Goal: Task Accomplishment & Management: Manage account settings

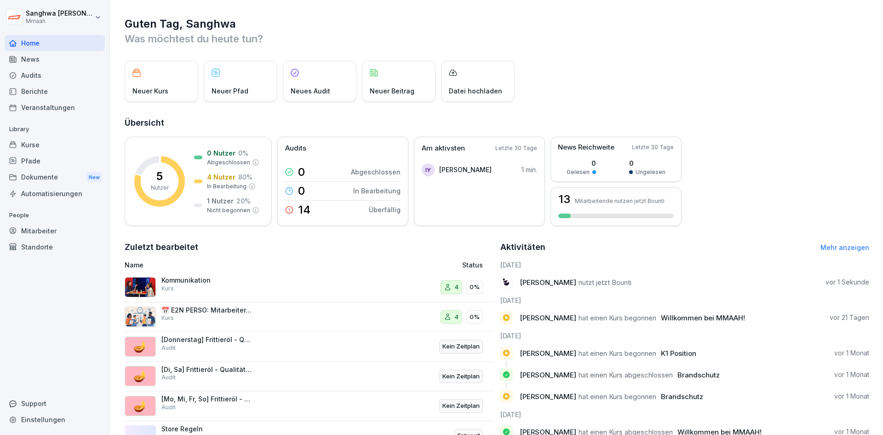
click at [90, 15] on html "[PERSON_NAME] Home News Audits Berichte Veranstaltungen Library Kurse Pfade Dok…" at bounding box center [441, 217] width 883 height 435
click at [58, 37] on div "Einstellungen" at bounding box center [58, 41] width 91 height 17
select select "**"
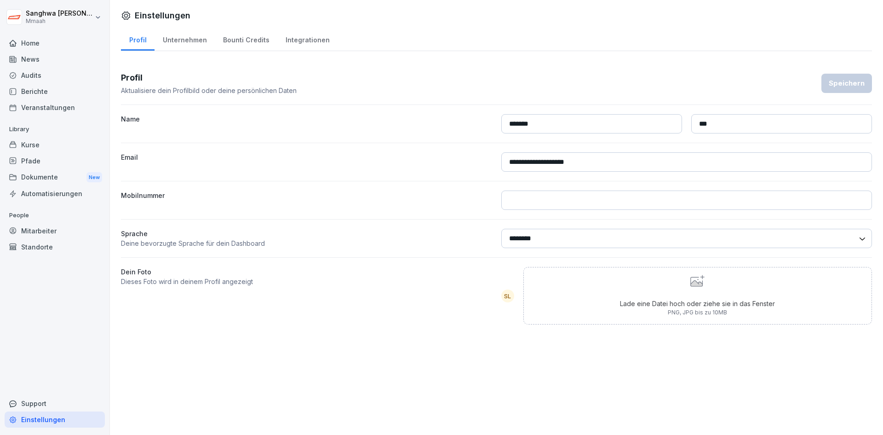
click at [37, 233] on div "Mitarbeiter" at bounding box center [55, 231] width 100 height 16
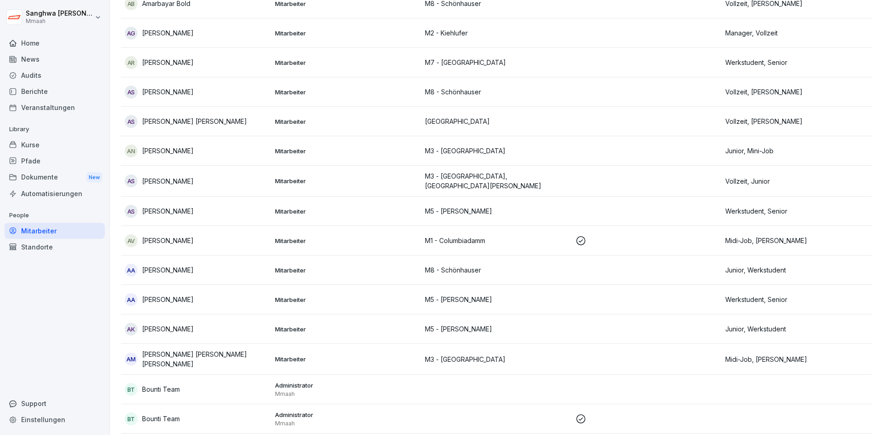
scroll to position [230, 0]
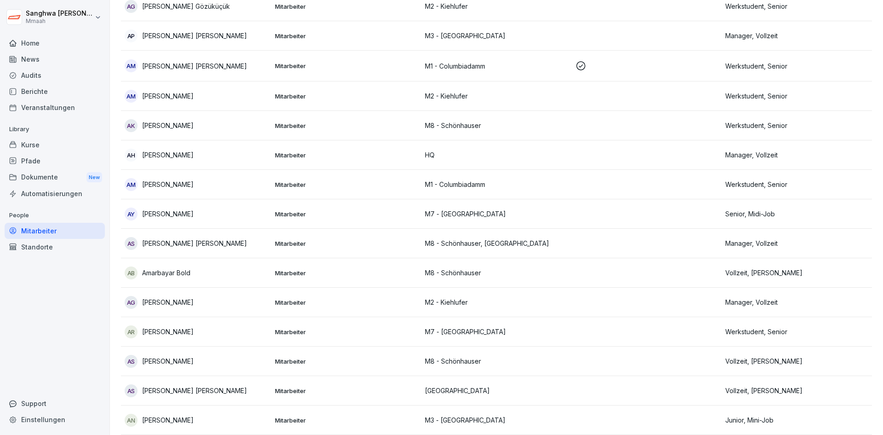
click at [38, 248] on div "Standorte" at bounding box center [55, 247] width 100 height 16
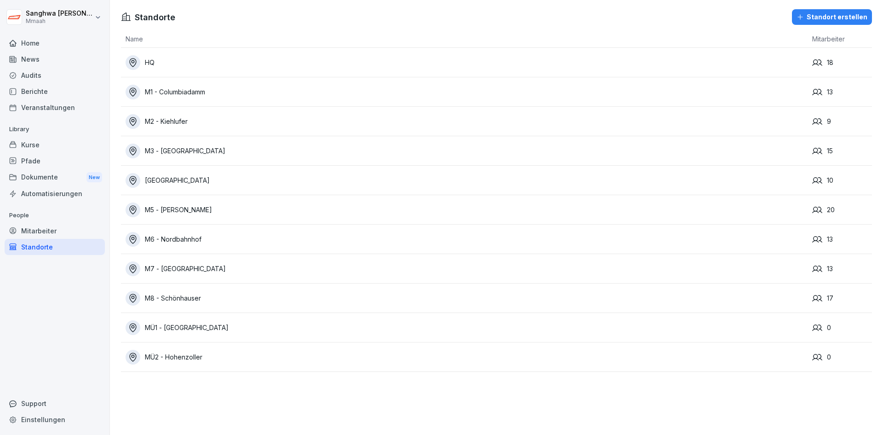
click at [48, 230] on div "Mitarbeiter" at bounding box center [55, 231] width 100 height 16
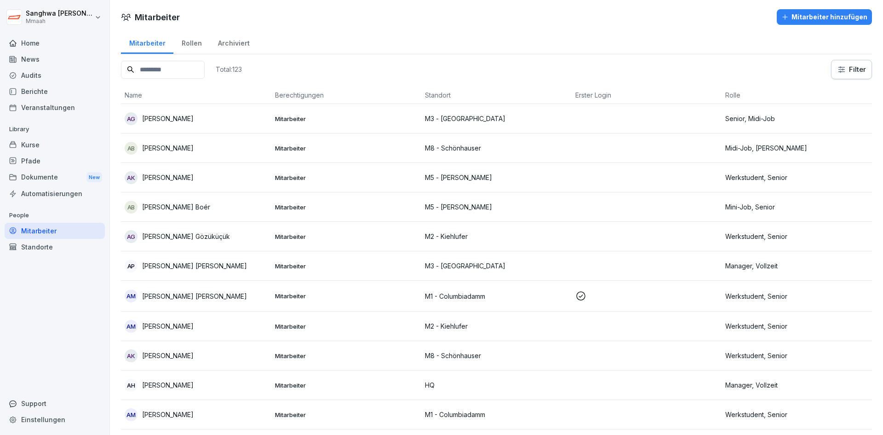
click at [58, 420] on div "Einstellungen" at bounding box center [55, 419] width 100 height 16
select select "**"
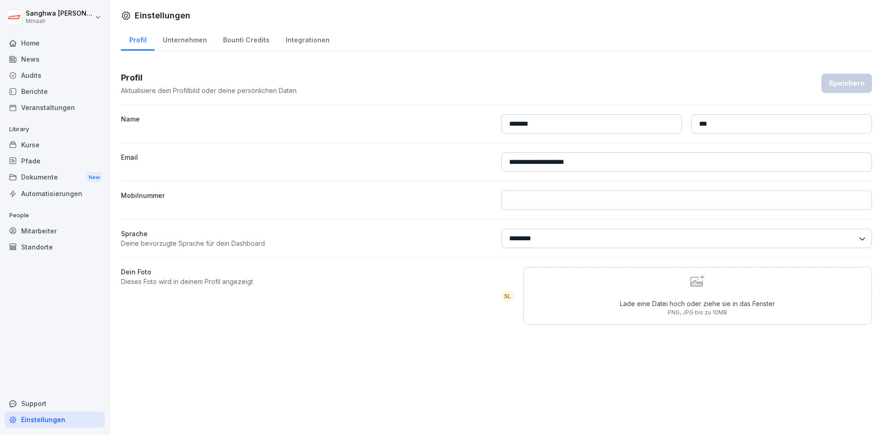
click at [190, 45] on div "Unternehmen" at bounding box center [185, 38] width 60 height 23
select select "**"
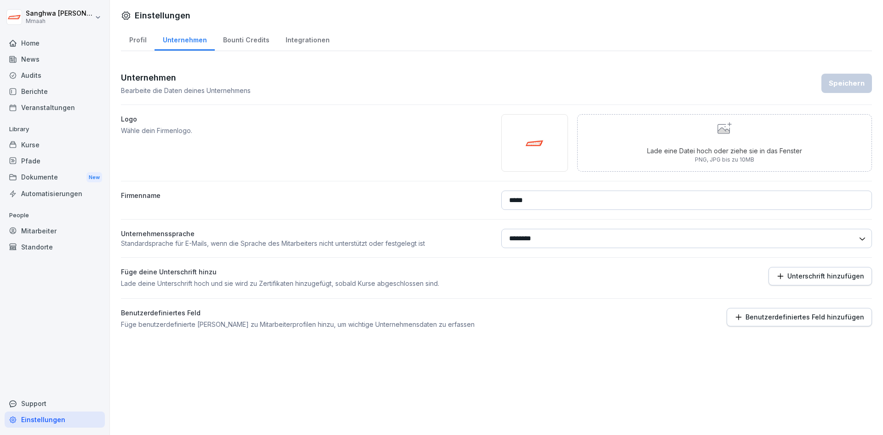
click at [260, 43] on div "Bounti Credits" at bounding box center [246, 38] width 63 height 23
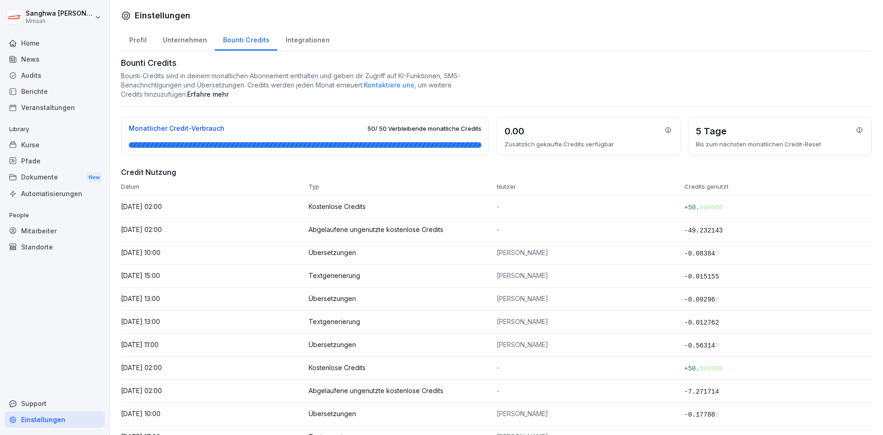
click at [291, 40] on div "Integrationen" at bounding box center [307, 38] width 60 height 23
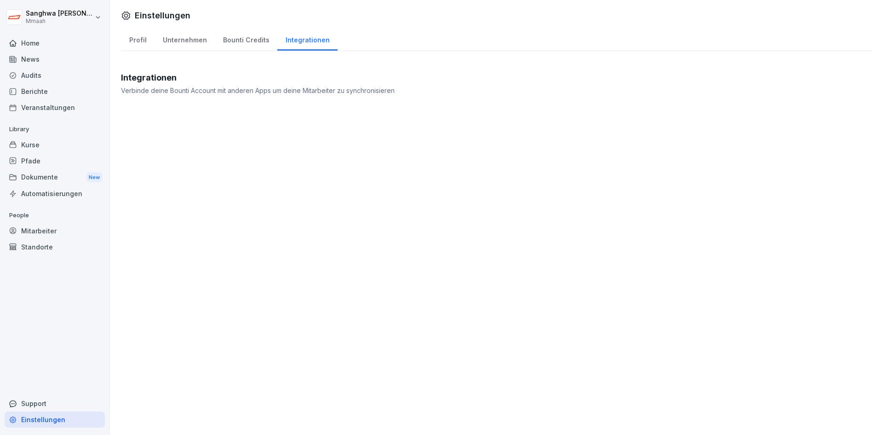
click at [132, 40] on div "Profil" at bounding box center [138, 38] width 34 height 23
select select "**"
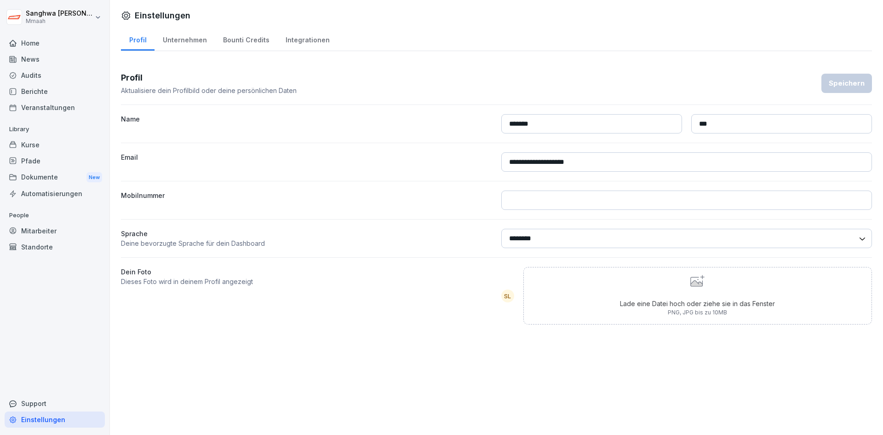
click at [44, 231] on div "Mitarbeiter" at bounding box center [55, 231] width 100 height 16
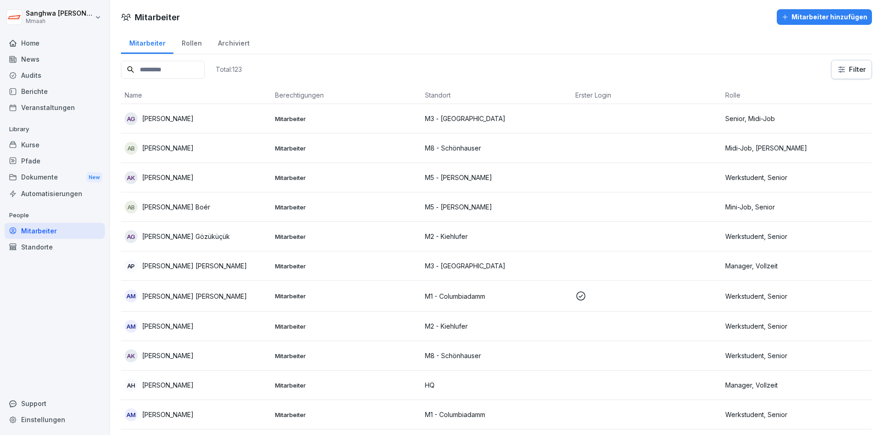
click at [173, 64] on input at bounding box center [163, 70] width 84 height 18
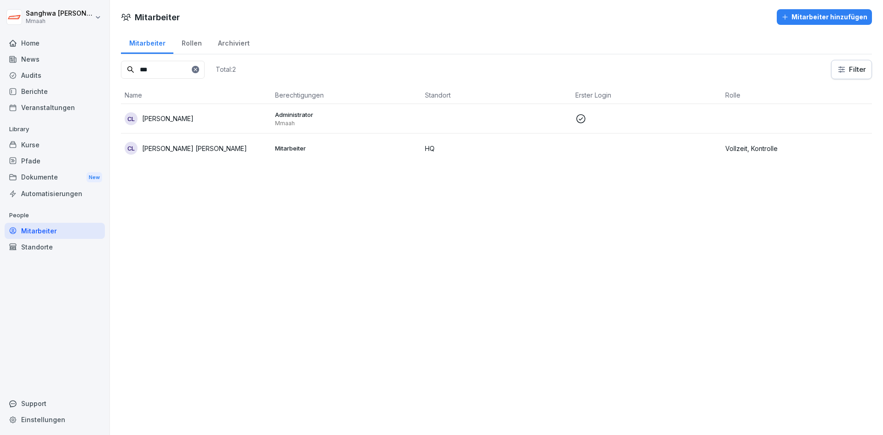
click at [249, 118] on div "CL [PERSON_NAME]" at bounding box center [196, 118] width 143 height 13
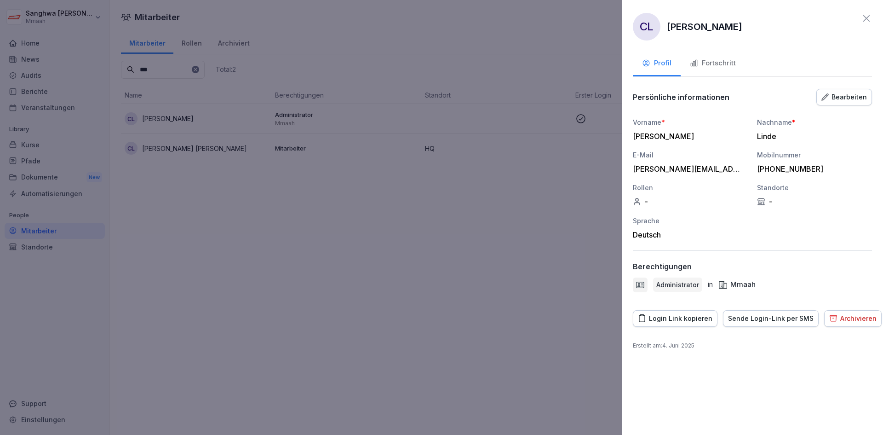
click at [854, 98] on div "Bearbeiten" at bounding box center [845, 97] width 46 height 10
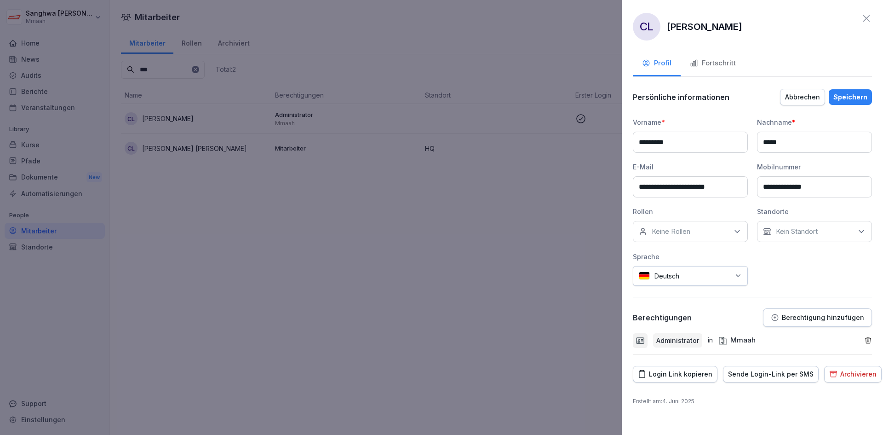
click at [865, 20] on icon at bounding box center [867, 18] width 6 height 6
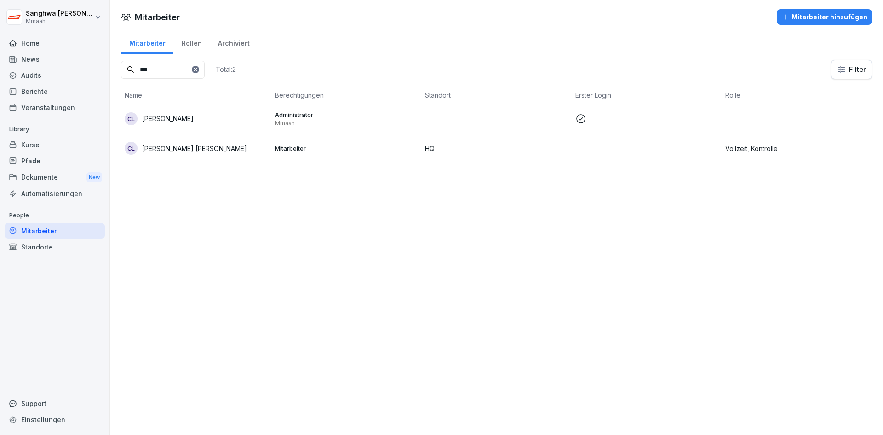
click at [322, 230] on div "Mitarbeiter Mitarbeiter hinzufügen Mitarbeiter Rollen Archiviert *** Total: 2 F…" at bounding box center [496, 217] width 773 height 435
click at [812, 17] on div "Mitarbeiter hinzufügen" at bounding box center [825, 17] width 86 height 10
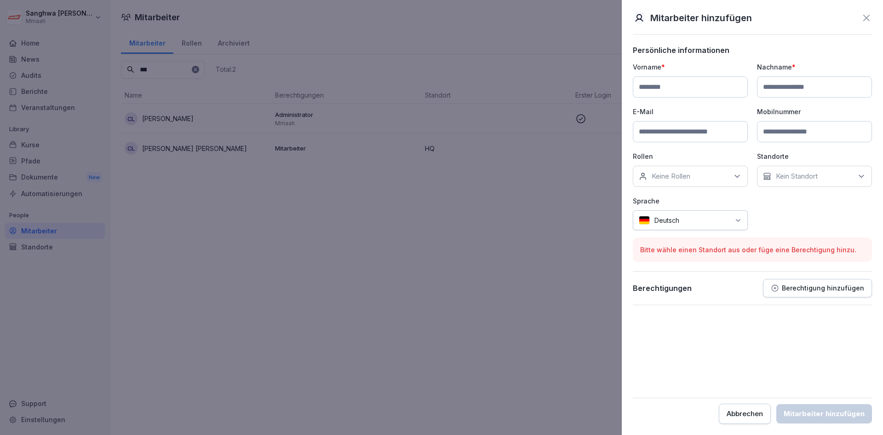
click at [462, 356] on div at bounding box center [441, 217] width 883 height 435
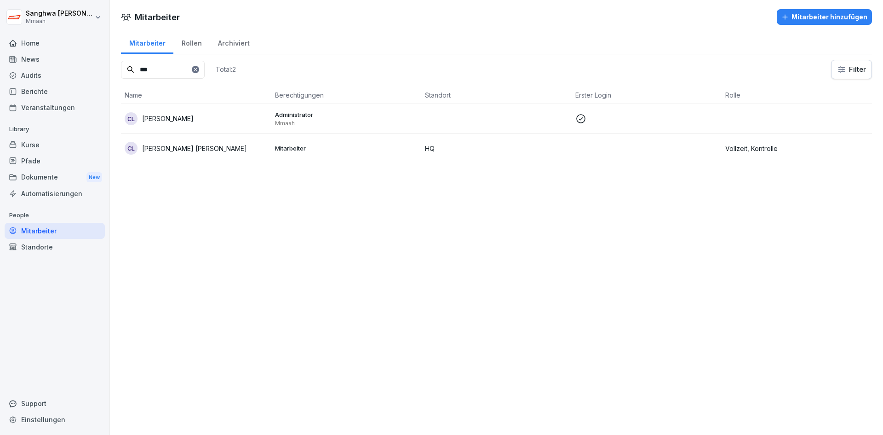
drag, startPoint x: 179, startPoint y: 72, endPoint x: 75, endPoint y: 72, distance: 104.0
click at [75, 72] on div "[PERSON_NAME] Home News Audits Berichte Veranstaltungen Library Kurse Pfade Dok…" at bounding box center [441, 217] width 883 height 435
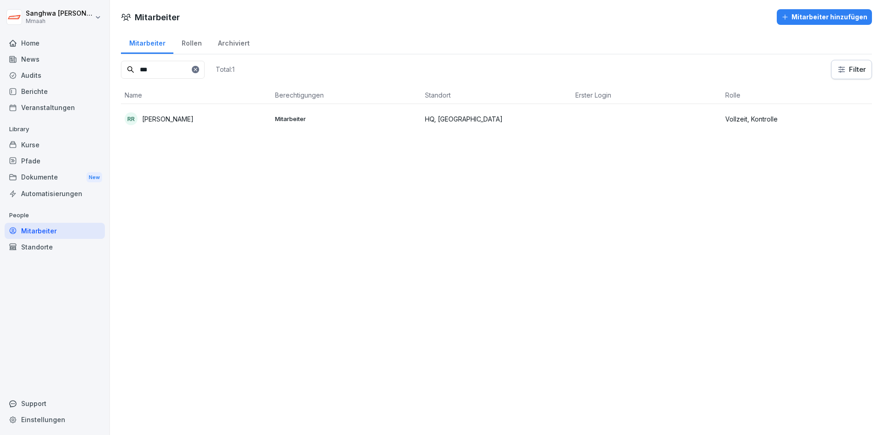
type input "***"
click at [195, 116] on div "RR [PERSON_NAME]" at bounding box center [196, 118] width 143 height 13
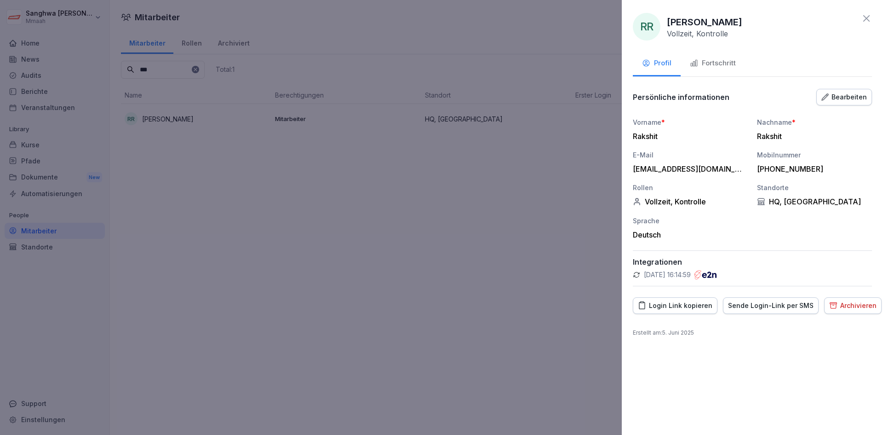
click at [851, 92] on div "Bearbeiten" at bounding box center [845, 97] width 46 height 10
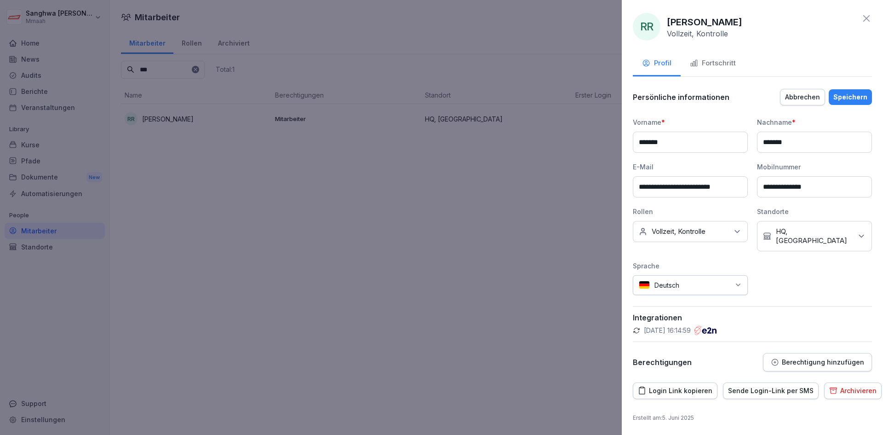
click at [843, 241] on div "Kein Standort HQ, [GEOGRAPHIC_DATA]" at bounding box center [814, 236] width 115 height 30
click at [846, 234] on p "HQ, [GEOGRAPHIC_DATA]" at bounding box center [814, 236] width 76 height 18
click at [745, 291] on div "**********" at bounding box center [752, 229] width 239 height 283
click at [797, 358] on p "Berechtigung hinzufügen" at bounding box center [823, 361] width 82 height 7
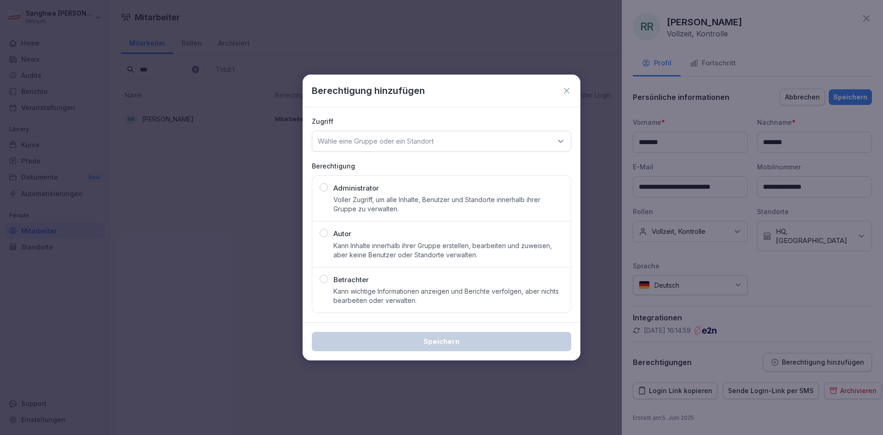
click at [507, 250] on p "Kann Inhalte innerhalb ihrer Gruppe erstellen, bearbeiten und zuweisen, aber ke…" at bounding box center [449, 250] width 230 height 18
click at [487, 142] on div "Wähle eine Gruppe oder ein Standort" at bounding box center [442, 141] width 260 height 21
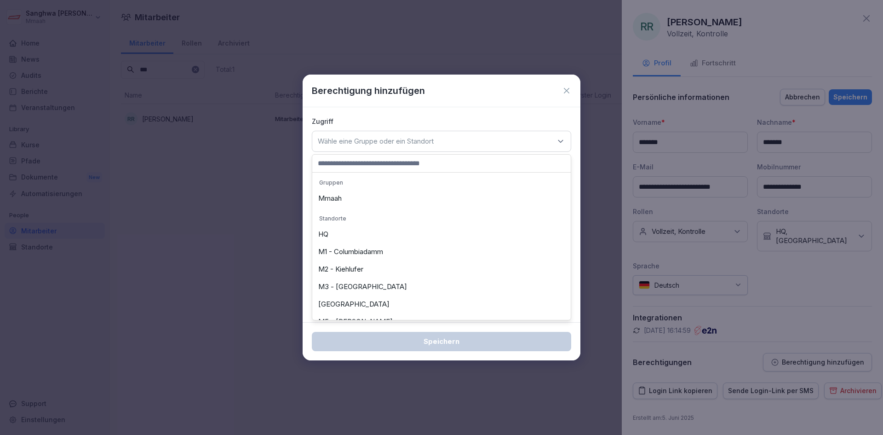
click at [342, 200] on div "Mmaah" at bounding box center [442, 198] width 254 height 17
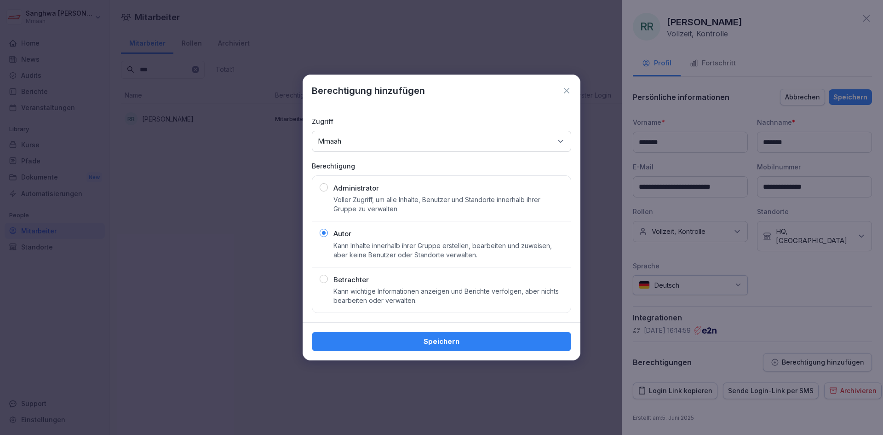
click at [432, 346] on div "Speichern" at bounding box center [441, 341] width 245 height 10
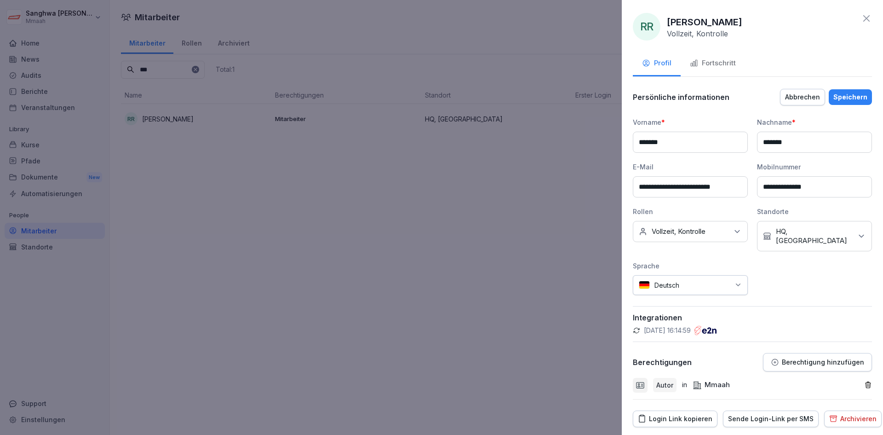
click at [854, 99] on div "Speichern" at bounding box center [851, 97] width 34 height 10
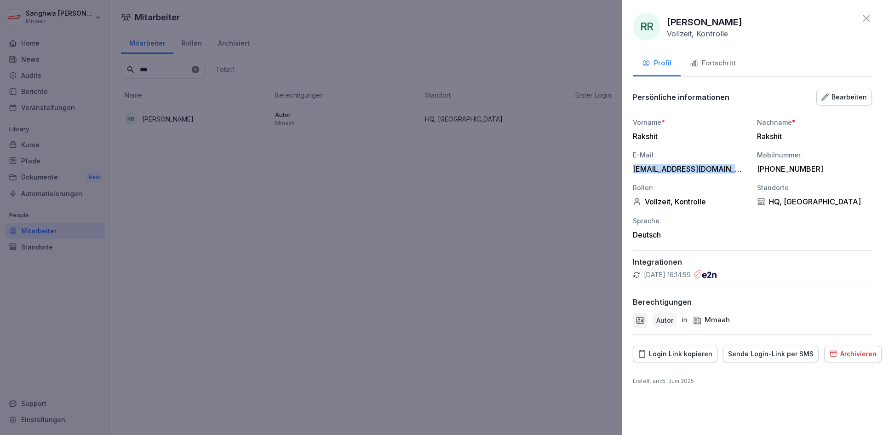
drag, startPoint x: 741, startPoint y: 173, endPoint x: 626, endPoint y: 178, distance: 115.1
click at [626, 178] on div "RR [PERSON_NAME] Vollzeit, Kontrolle Profil Fortschritt Persönliche information…" at bounding box center [752, 217] width 261 height 435
copy div "[EMAIL_ADDRESS][DOMAIN_NAME]"
click at [531, 256] on div at bounding box center [441, 217] width 883 height 435
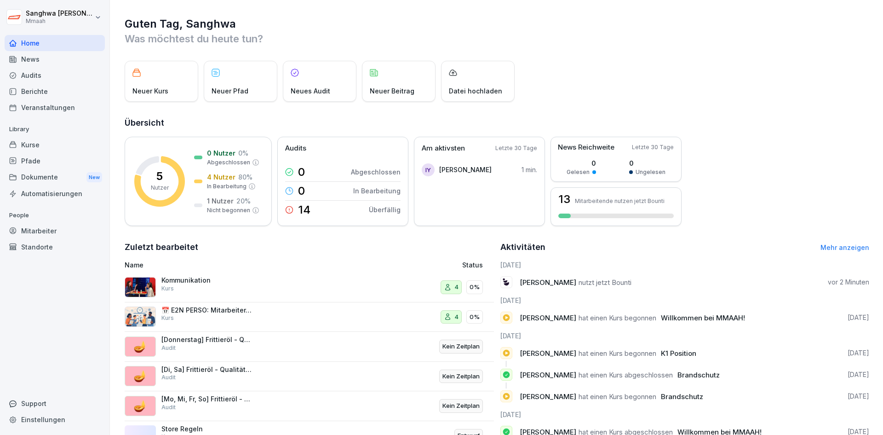
click at [46, 143] on div "Kurse" at bounding box center [55, 145] width 100 height 16
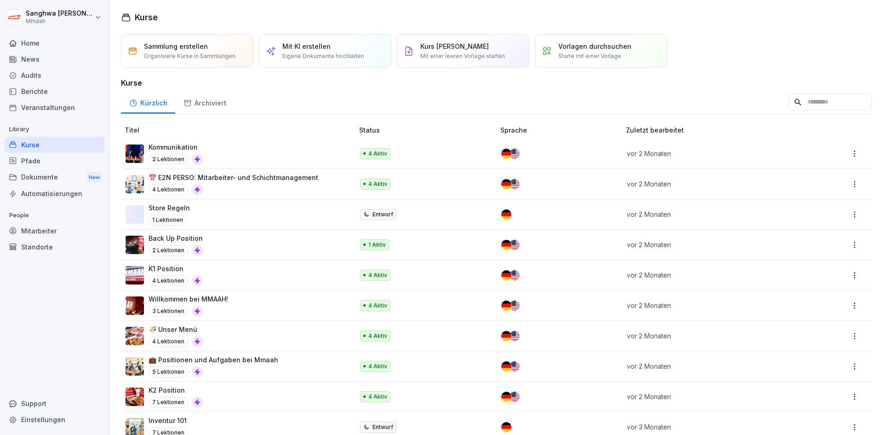
click at [52, 53] on div "News" at bounding box center [55, 59] width 100 height 16
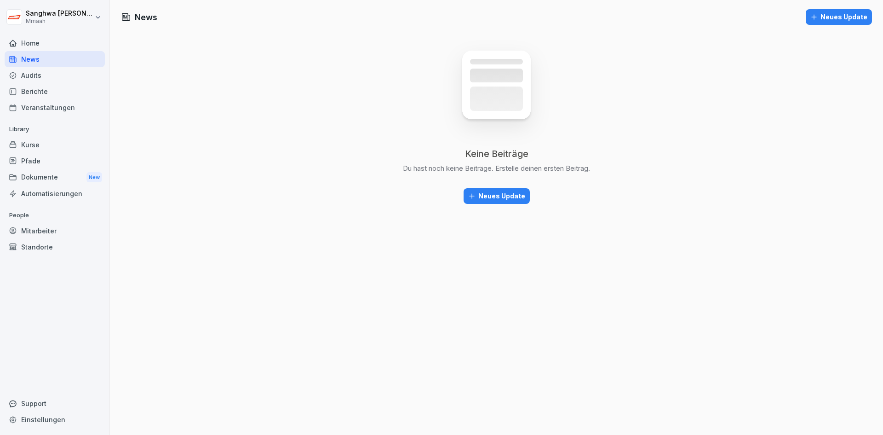
click at [46, 76] on div "Audits" at bounding box center [55, 75] width 100 height 16
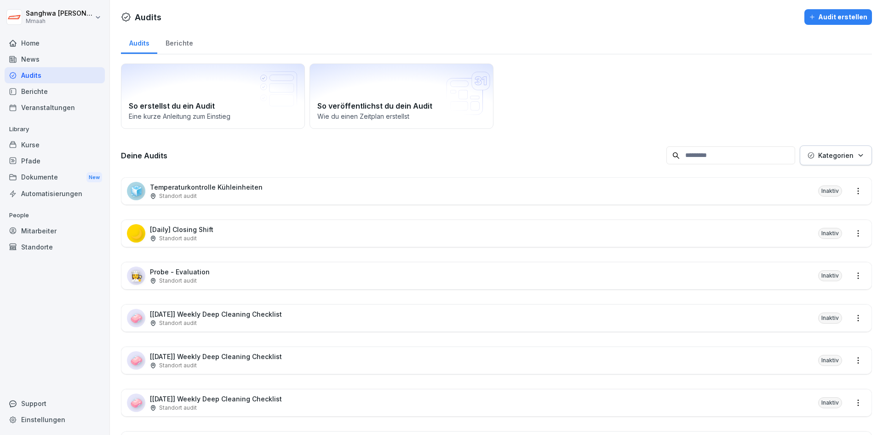
click at [47, 89] on div "Berichte" at bounding box center [55, 91] width 100 height 16
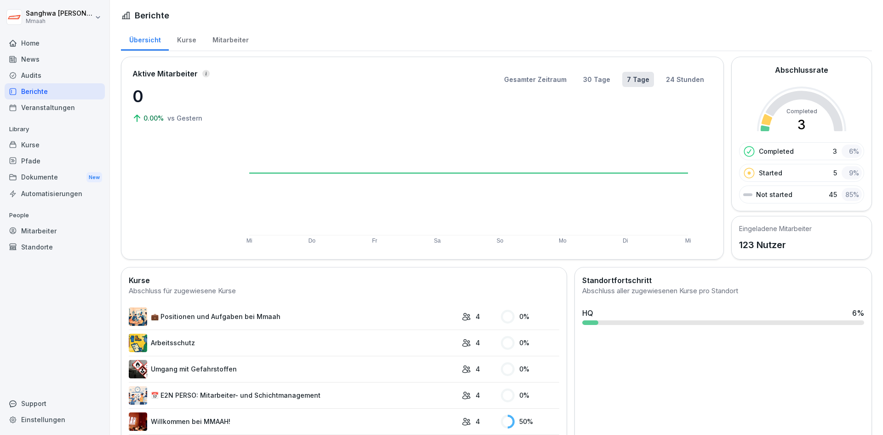
click at [48, 145] on div "Kurse" at bounding box center [55, 145] width 100 height 16
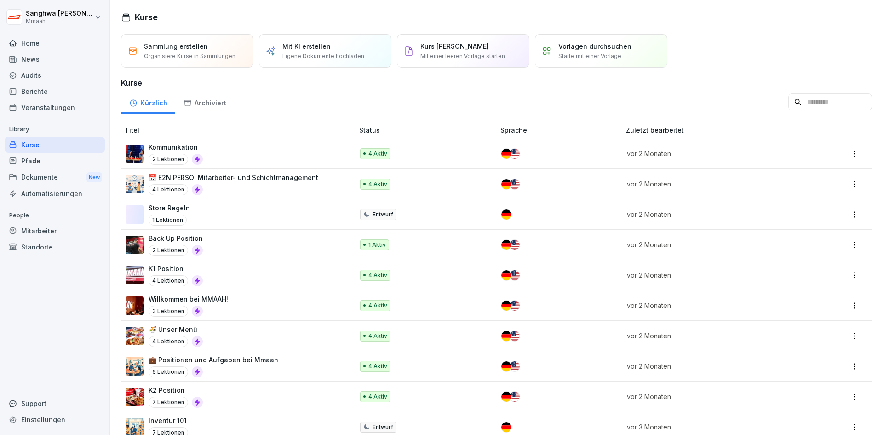
click at [49, 180] on div "Dokumente New" at bounding box center [55, 177] width 100 height 17
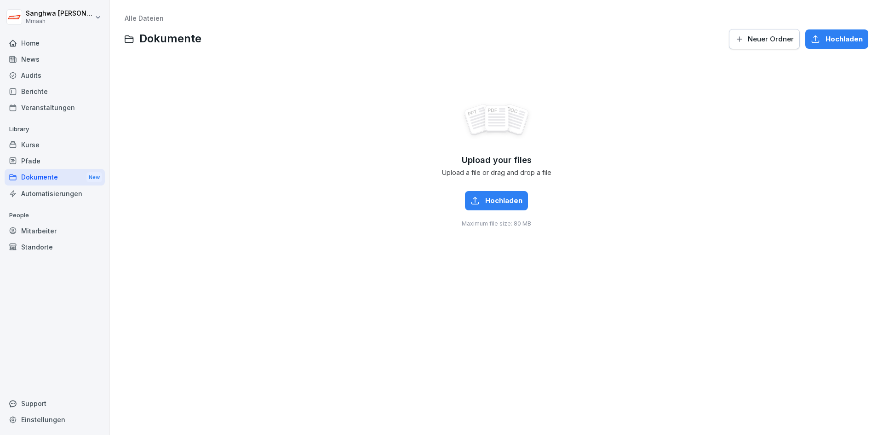
click at [51, 164] on div "Pfade" at bounding box center [55, 161] width 100 height 16
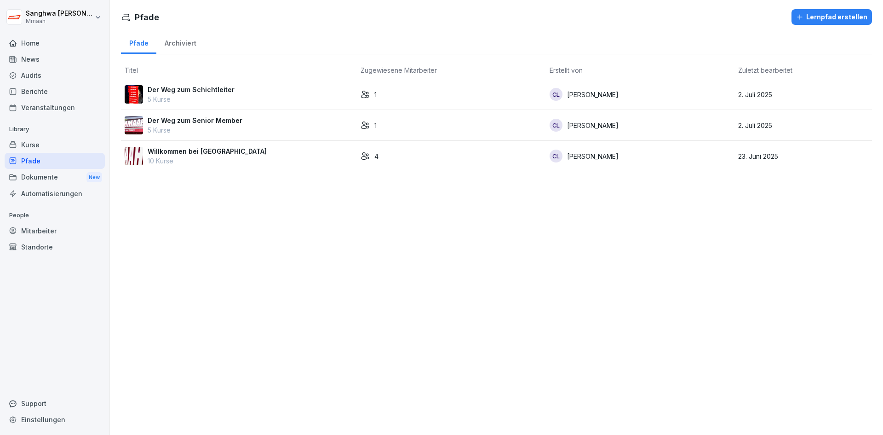
click at [308, 274] on div "Pfade Lernpfad erstellen Pfade Archiviert Titel Zugewiesene Mitarbeiter Erstell…" at bounding box center [496, 217] width 773 height 435
